Goal: Check status: Check status

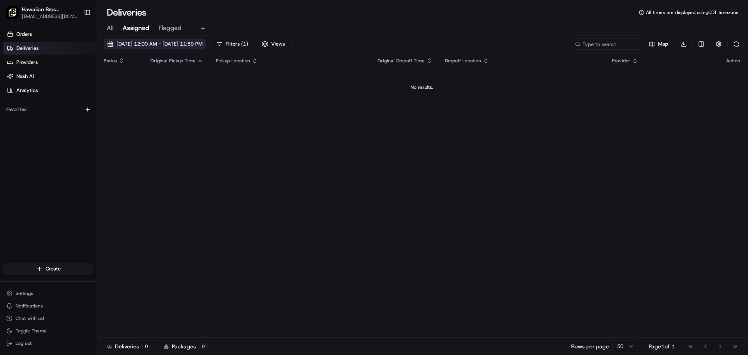
click at [203, 42] on span "[DATE] 12:00 AM - [DATE] 11:59 PM" at bounding box center [159, 44] width 86 height 7
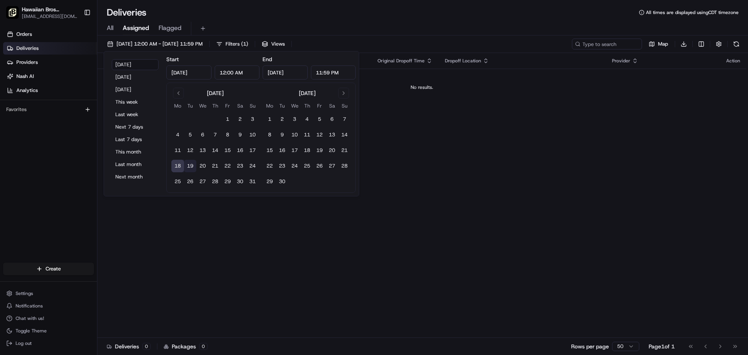
click at [191, 162] on button "19" at bounding box center [190, 166] width 12 height 12
type input "[DATE]"
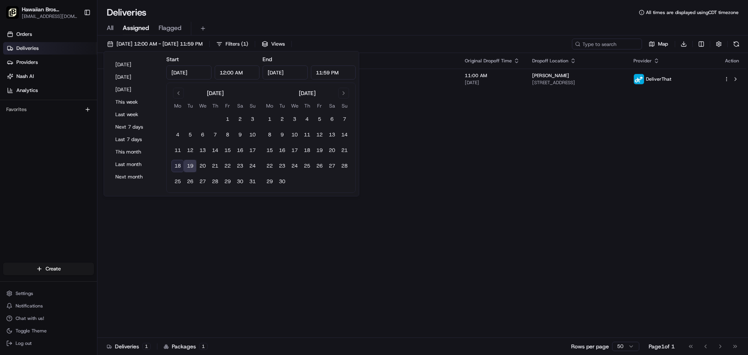
click at [382, 16] on div "Deliveries All times are displayed using CDT timezone" at bounding box center [422, 12] width 650 height 12
